Goal: Transaction & Acquisition: Purchase product/service

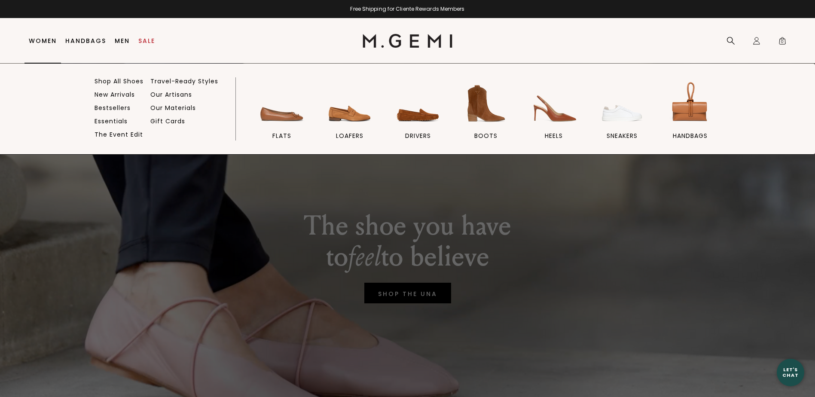
click at [51, 37] on link "Women" at bounding box center [43, 40] width 28 height 7
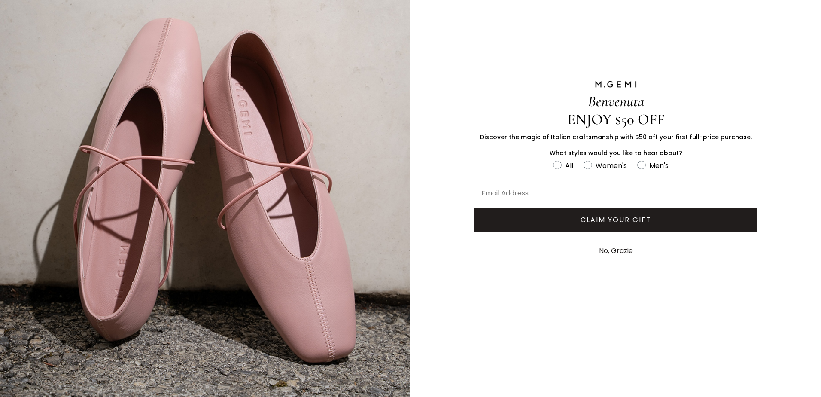
click at [617, 251] on button "No, Grazie" at bounding box center [616, 250] width 43 height 21
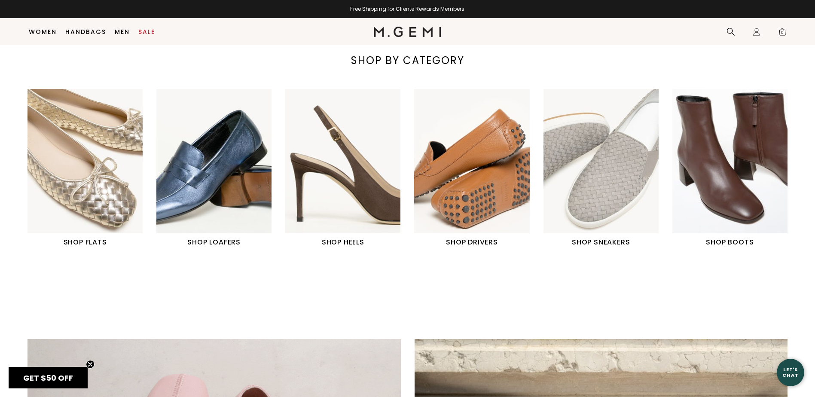
scroll to position [368, 0]
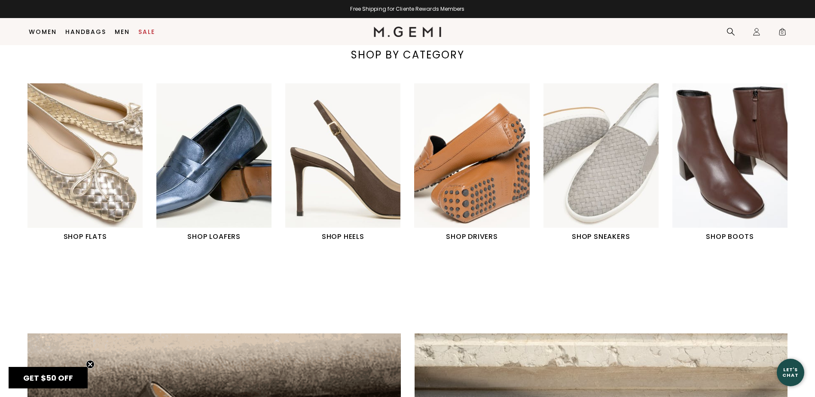
click at [222, 174] on img "2 / 6" at bounding box center [213, 155] width 115 height 144
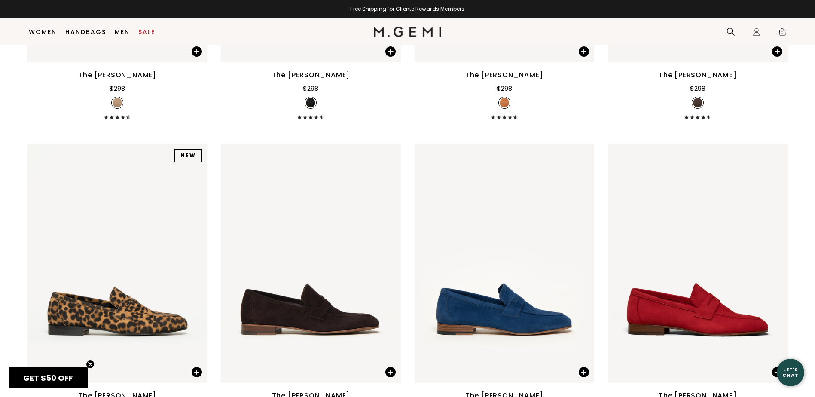
scroll to position [798, 0]
